Goal: Task Accomplishment & Management: Complete application form

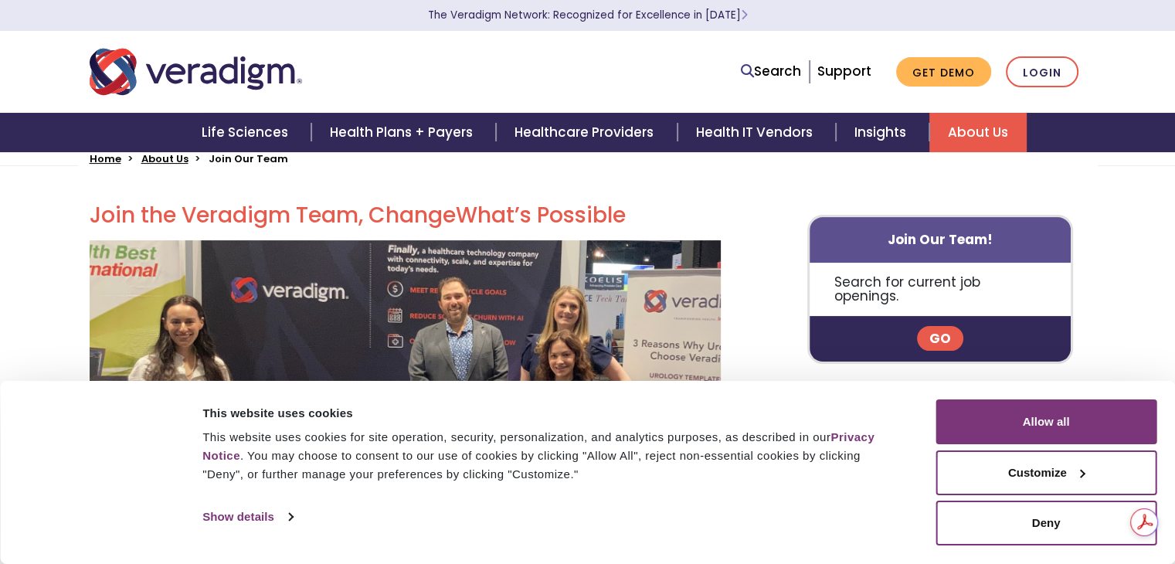
scroll to position [386, 0]
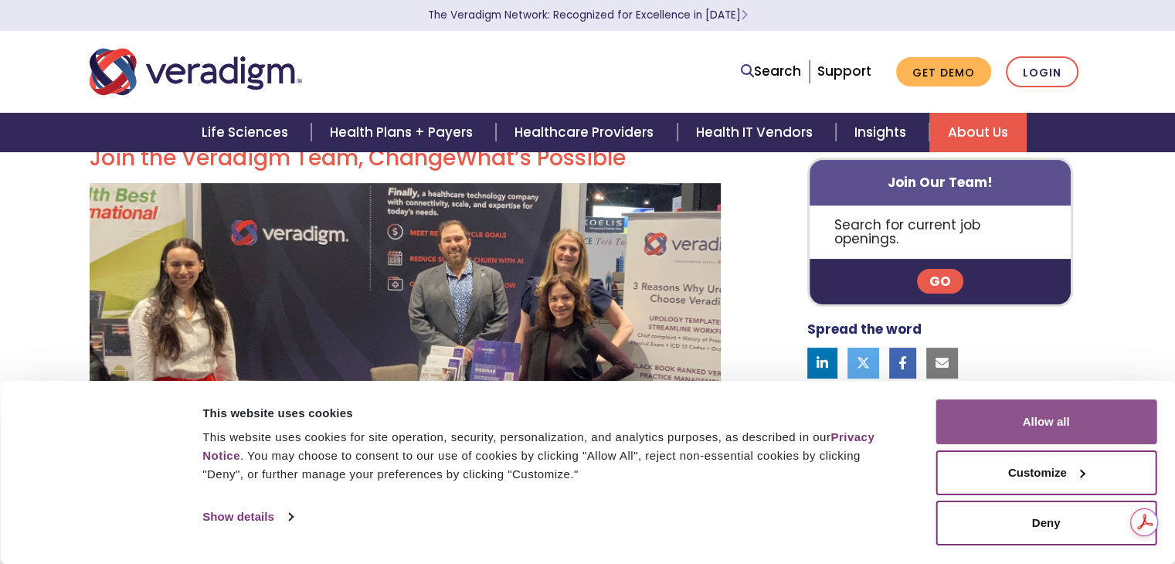
click at [1053, 416] on button "Allow all" at bounding box center [1045, 421] width 221 height 45
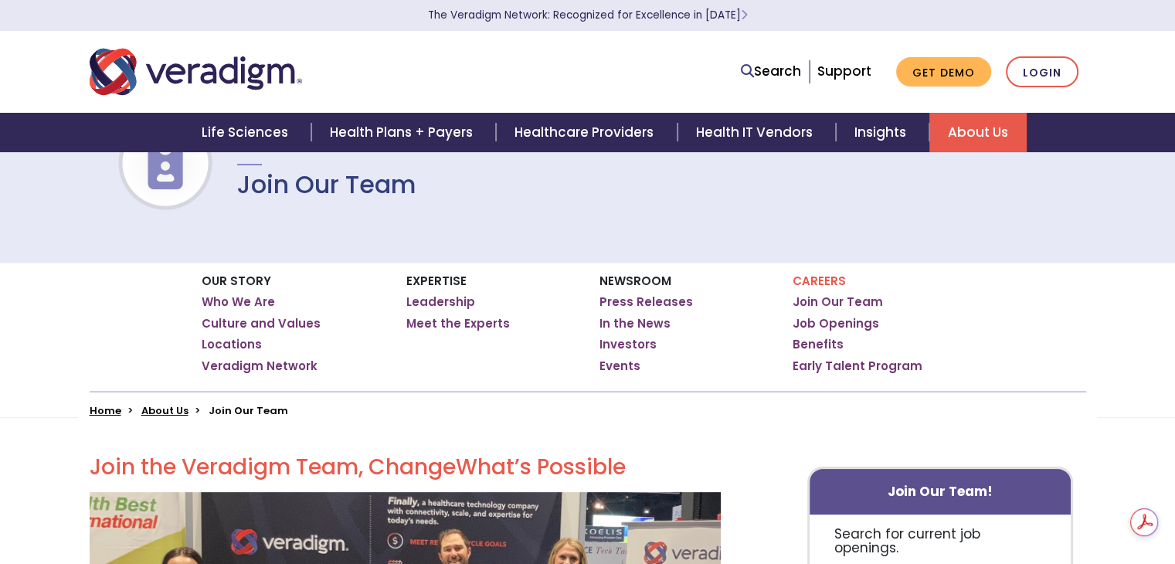
scroll to position [0, 0]
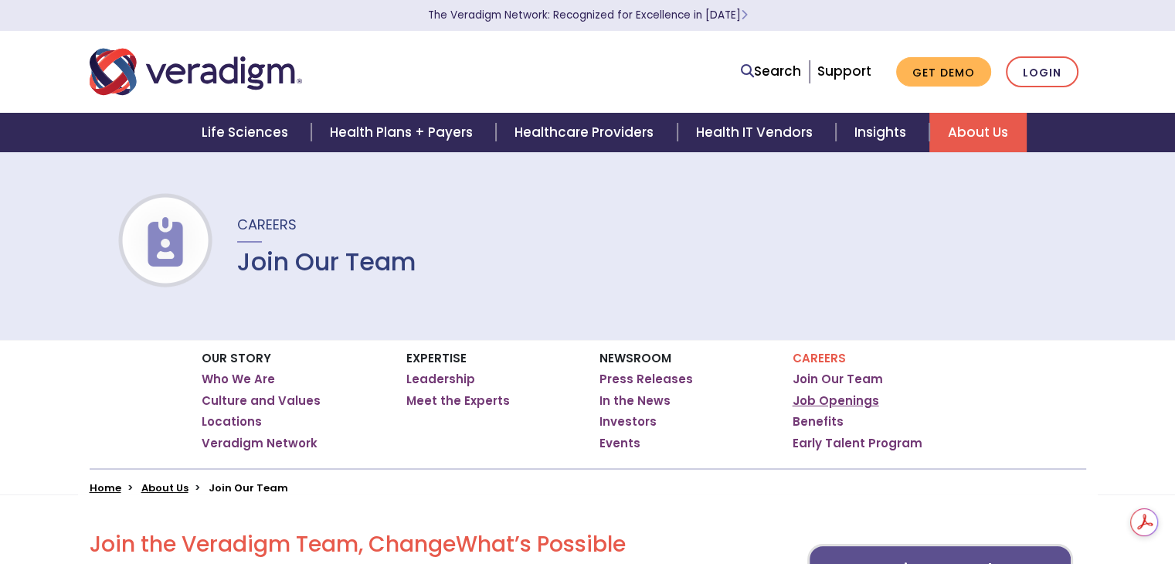
click at [821, 397] on link "Job Openings" at bounding box center [835, 400] width 86 height 15
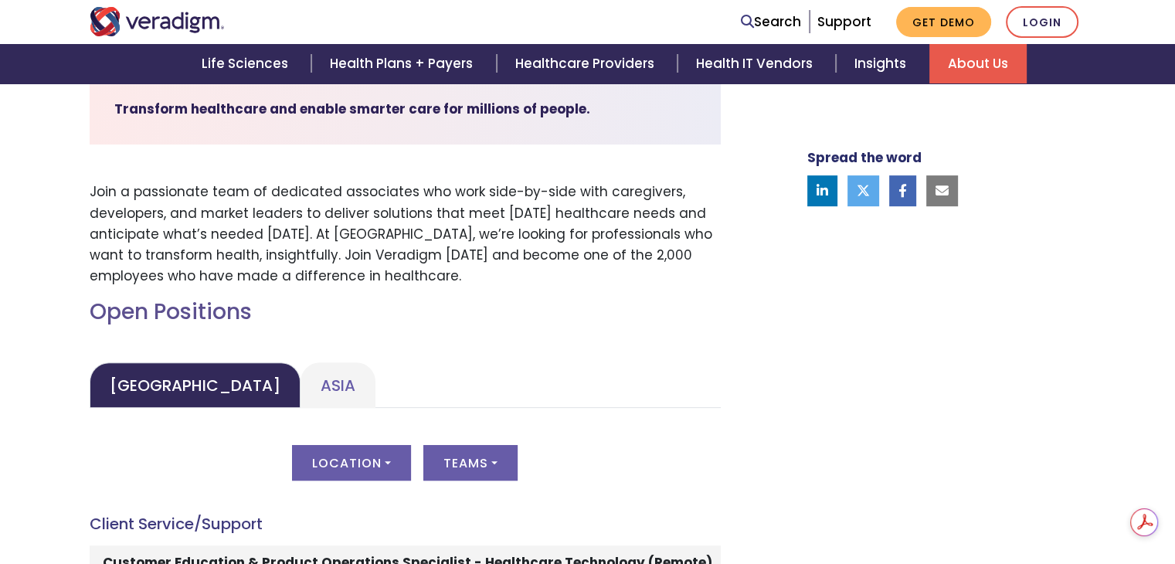
scroll to position [618, 0]
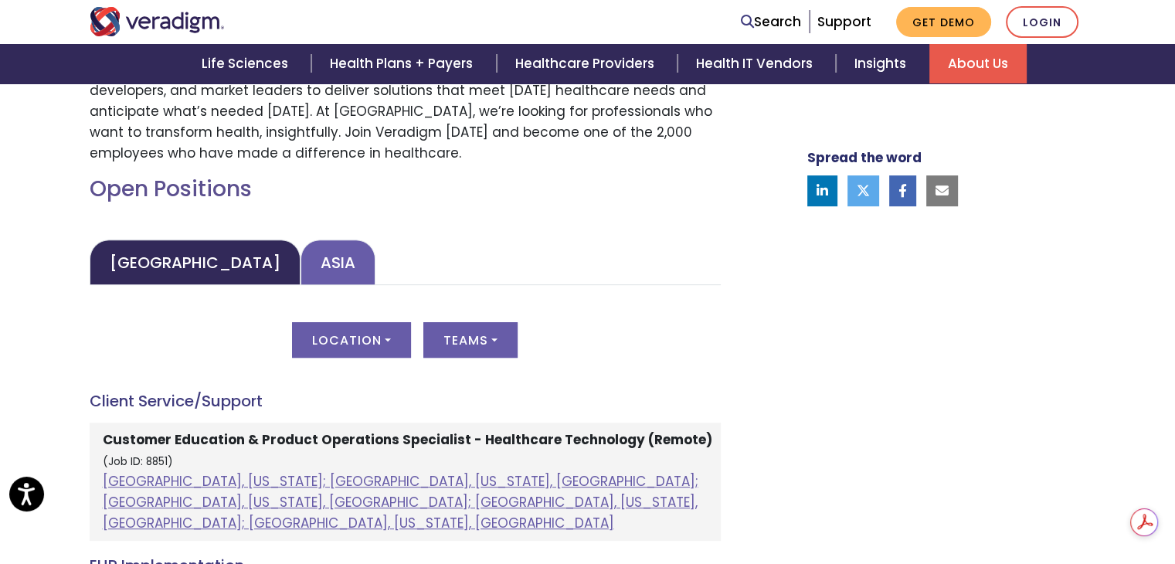
click at [300, 254] on link "Asia" at bounding box center [337, 262] width 75 height 46
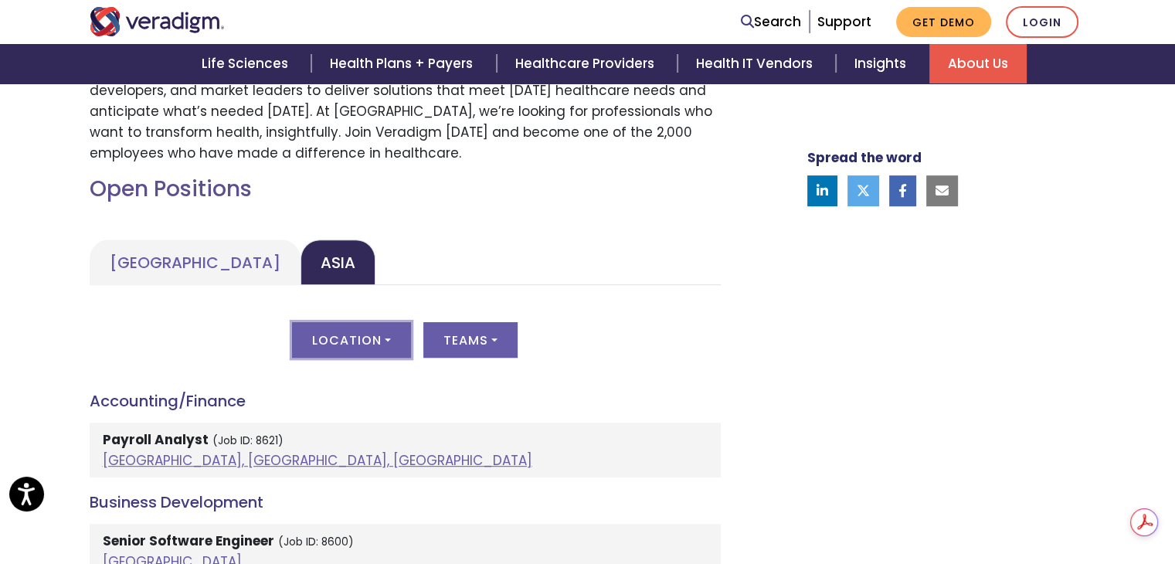
click at [370, 341] on button "Location" at bounding box center [351, 340] width 119 height 36
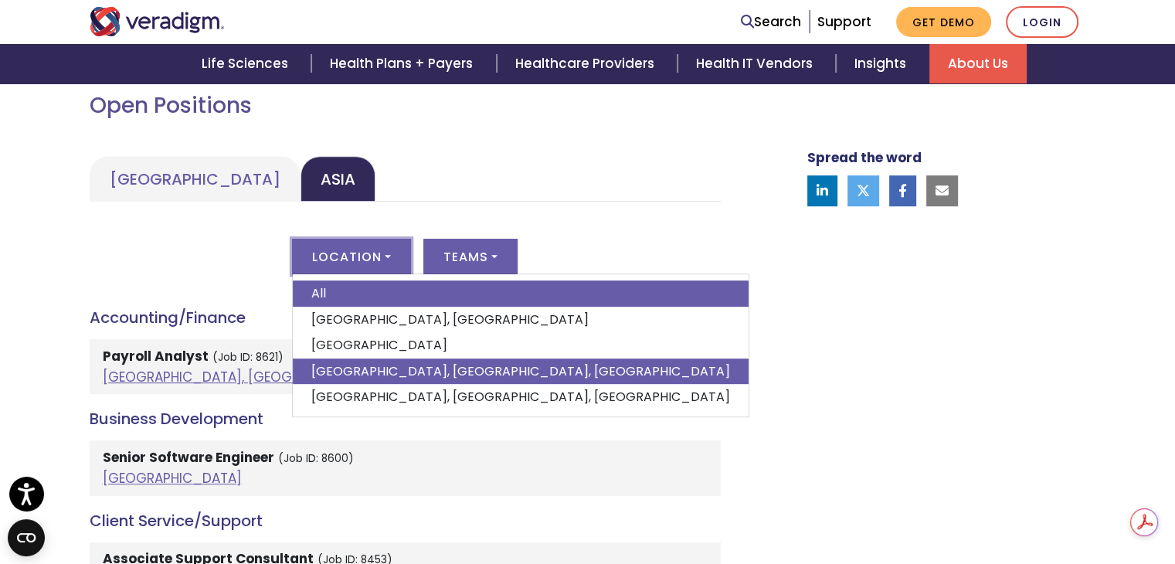
scroll to position [695, 0]
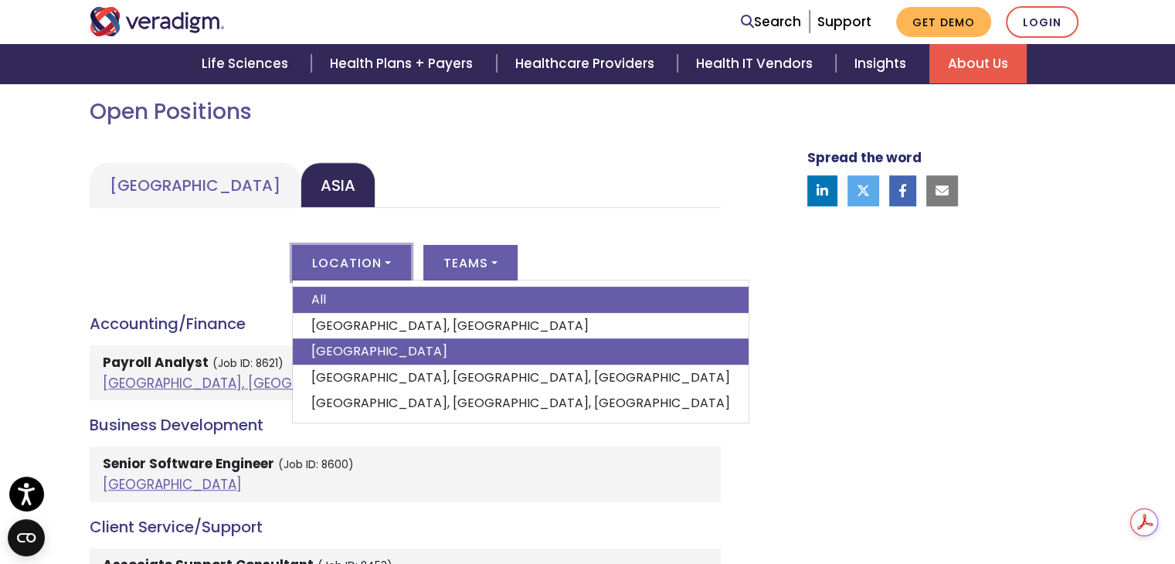
click at [359, 351] on link "India" at bounding box center [521, 351] width 456 height 26
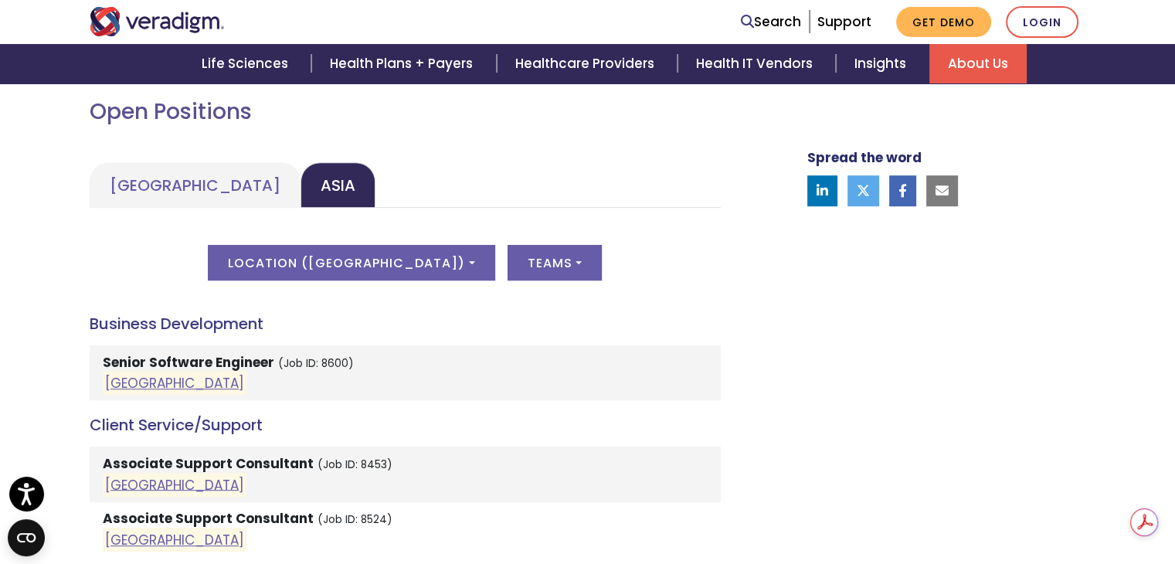
drag, startPoint x: 238, startPoint y: 357, endPoint x: 352, endPoint y: 387, distance: 118.2
click at [363, 387] on li "Senior Software Engineer (Job ID: 8600) India" at bounding box center [405, 372] width 631 height 55
click at [114, 384] on link "India" at bounding box center [174, 383] width 139 height 19
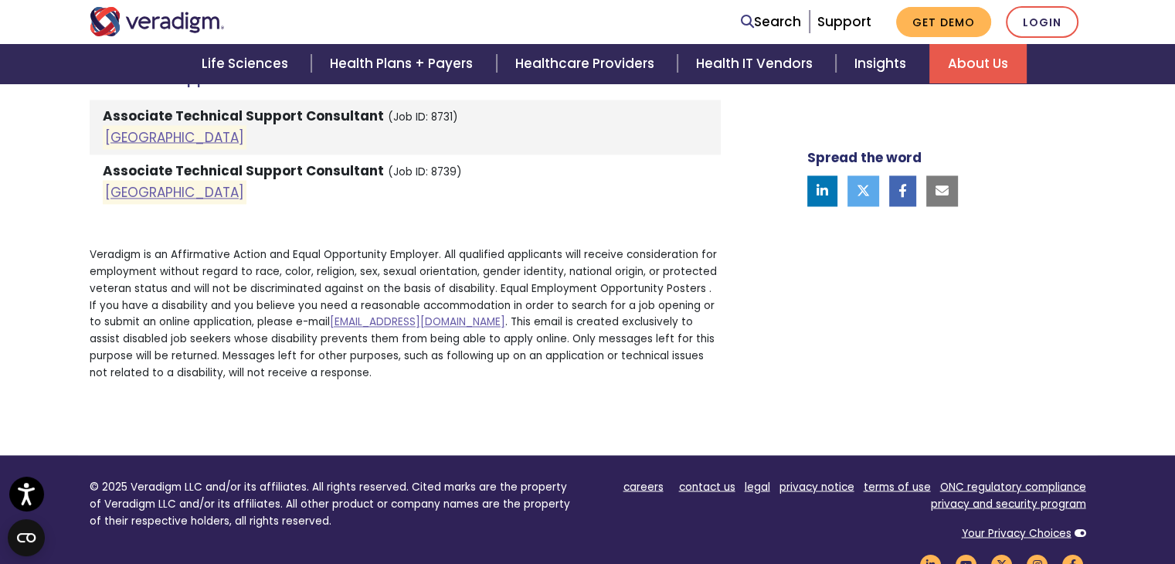
scroll to position [2314, 0]
